Goal: Task Accomplishment & Management: Use online tool/utility

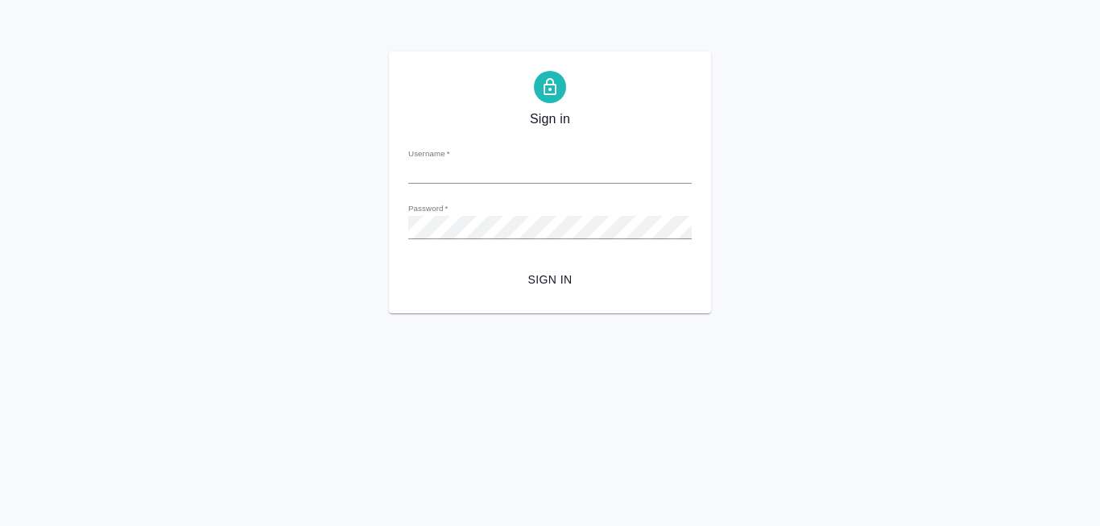
type input "[PERSON_NAME][EMAIL_ADDRESS][DOMAIN_NAME]"
click at [548, 287] on span "Sign in" at bounding box center [550, 280] width 258 height 20
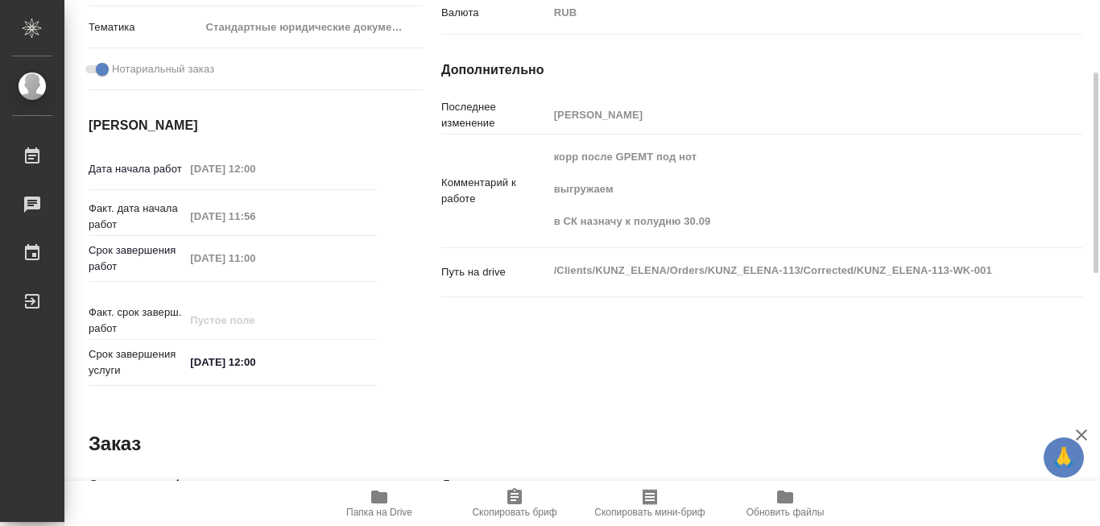
scroll to position [402, 0]
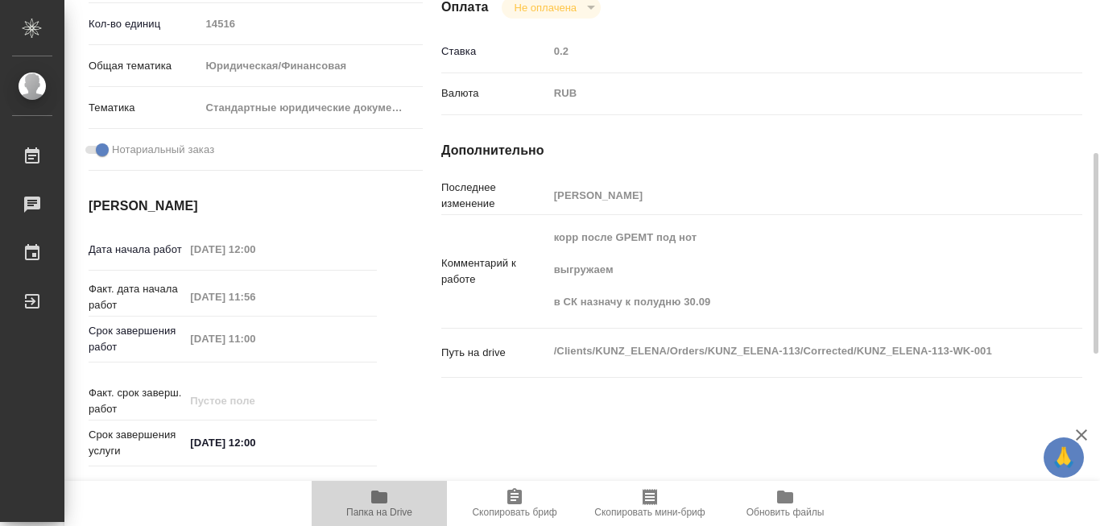
click at [378, 495] on icon "button" at bounding box center [379, 496] width 16 height 13
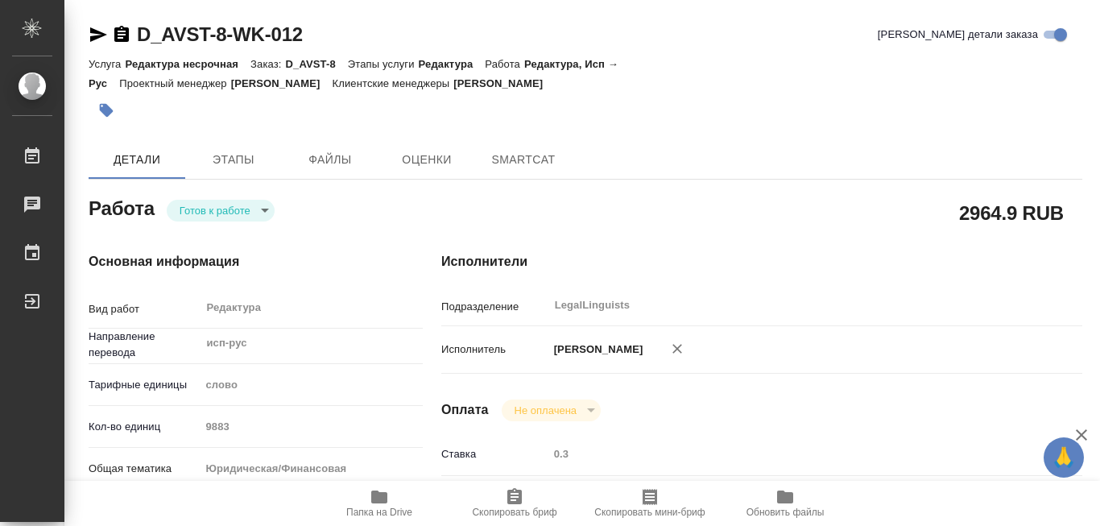
type textarea "x"
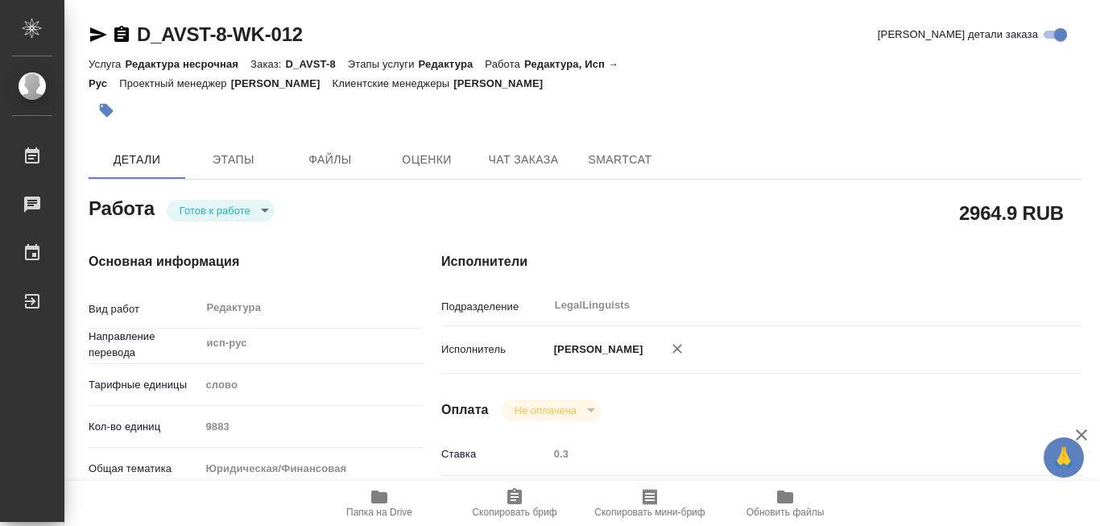
type textarea "x"
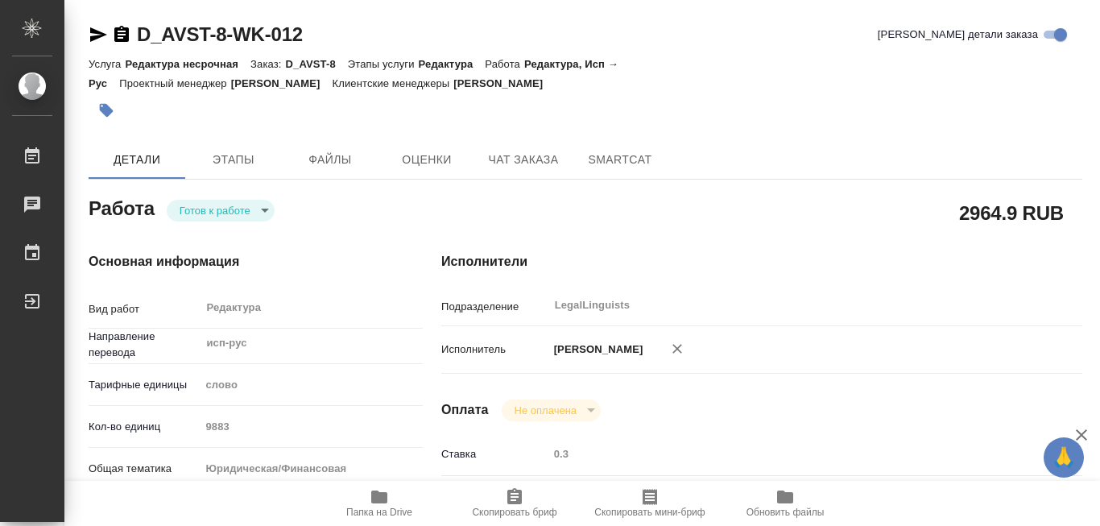
scroll to position [161, 0]
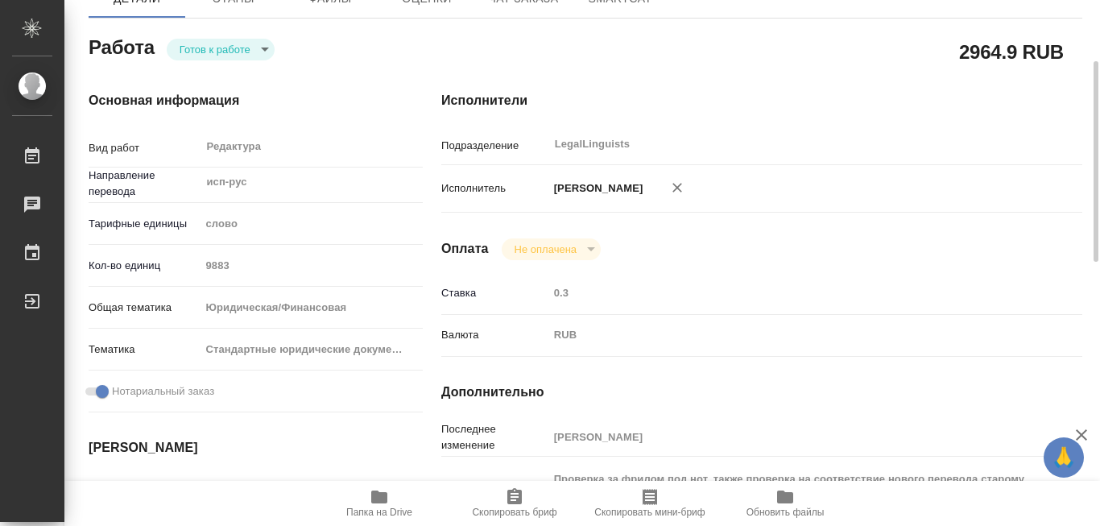
type textarea "x"
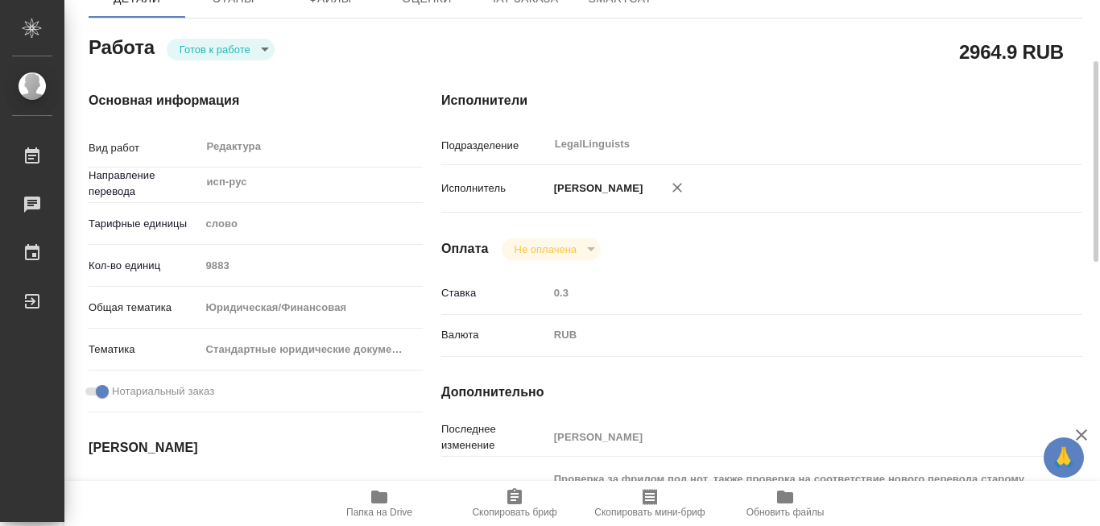
scroll to position [402, 0]
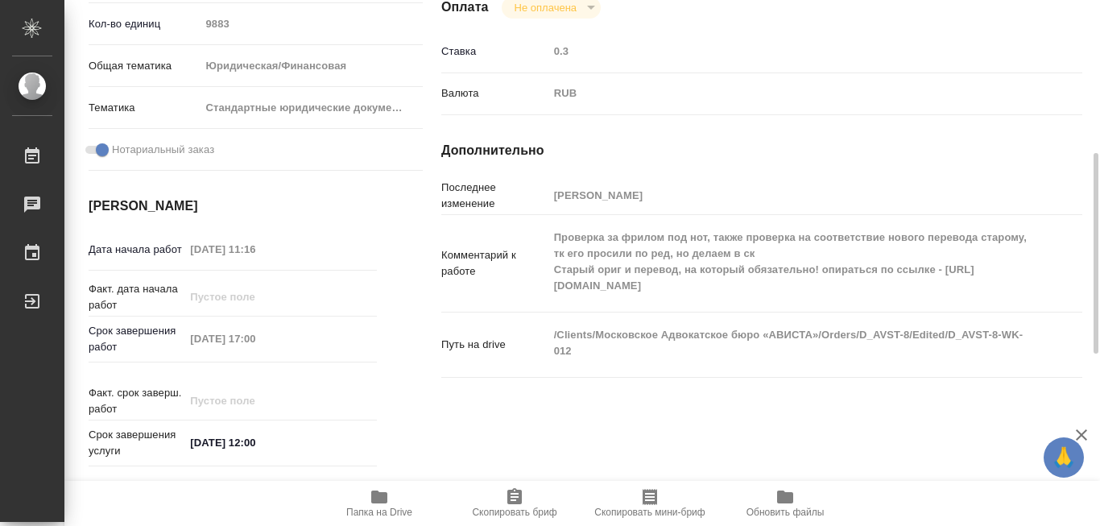
drag, startPoint x: 554, startPoint y: 295, endPoint x: 621, endPoint y: 297, distance: 67.6
click at [613, 296] on textarea "Проверка за фрилом под нот, также проверка на соответствие нового перевода стар…" at bounding box center [788, 262] width 481 height 76
drag, startPoint x: 621, startPoint y: 297, endPoint x: 688, endPoint y: 302, distance: 67.0
click at [688, 299] on textarea "Проверка за фрилом под нот, также проверка на соответствие нового перевода стар…" at bounding box center [788, 262] width 481 height 76
drag, startPoint x: 554, startPoint y: 294, endPoint x: 798, endPoint y: 301, distance: 244.0
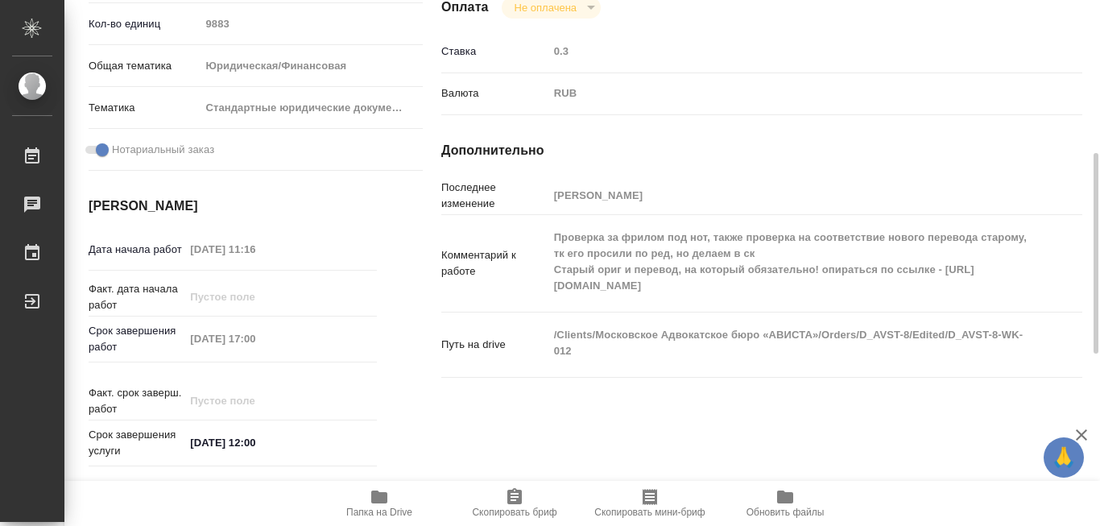
click at [798, 299] on textarea "Проверка за фрилом под нот, также проверка на соответствие нового перевода стар…" at bounding box center [788, 262] width 481 height 76
